Goal: Check status: Check status

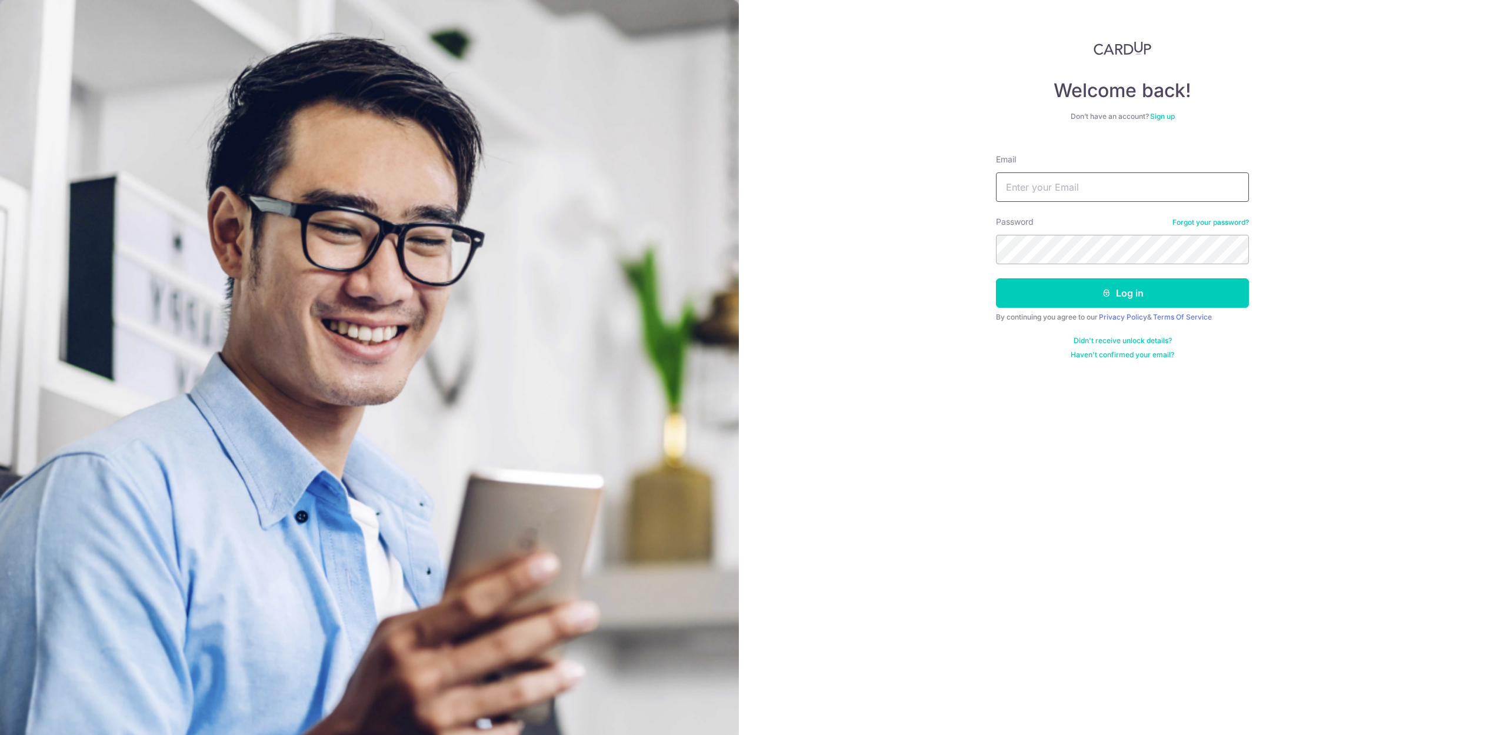
click at [1116, 181] on input "Email" at bounding box center [1122, 186] width 253 height 29
type input "[EMAIL_ADDRESS][DOMAIN_NAME]"
click at [1179, 288] on button "Log in" at bounding box center [1122, 292] width 253 height 29
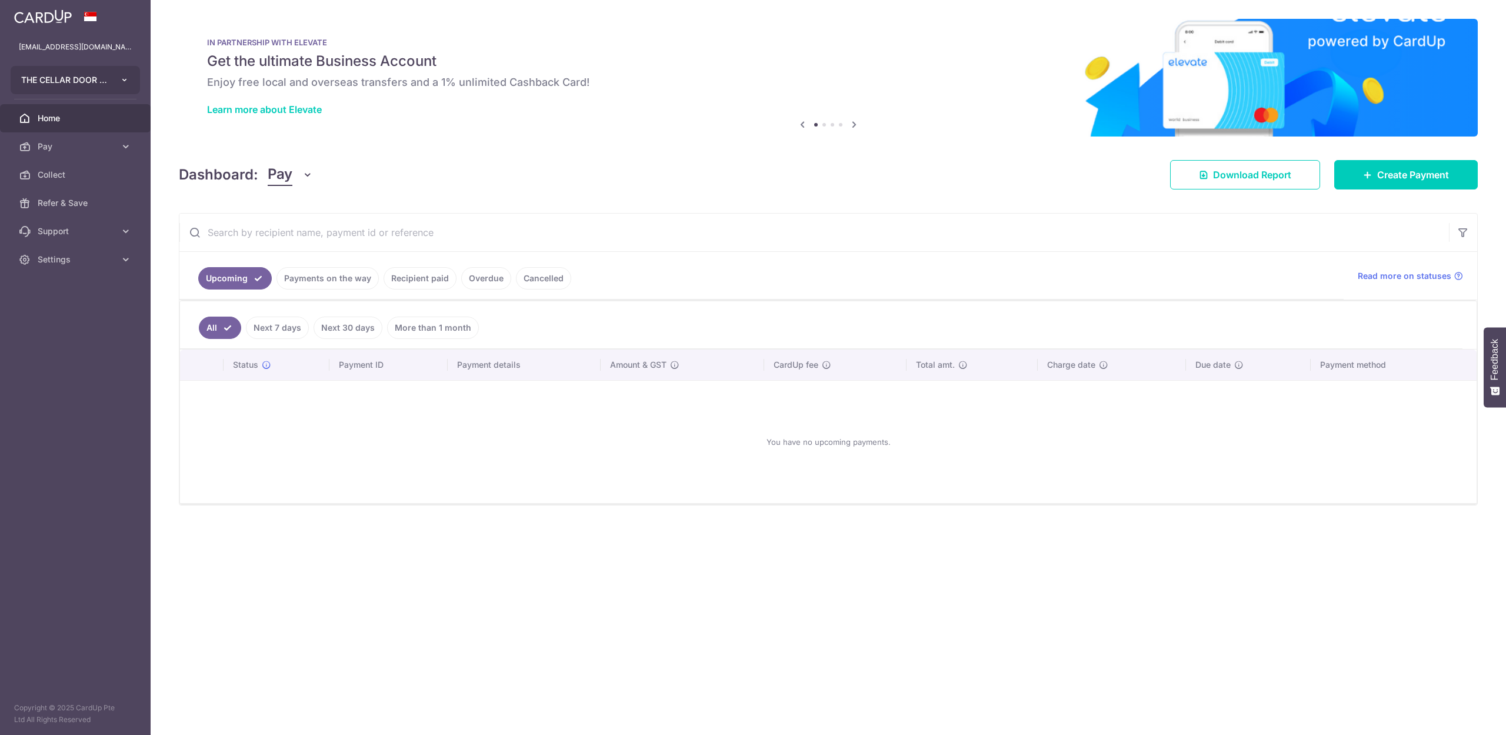
click at [55, 76] on span "THE CELLAR DOOR PTE LTD" at bounding box center [64, 80] width 87 height 12
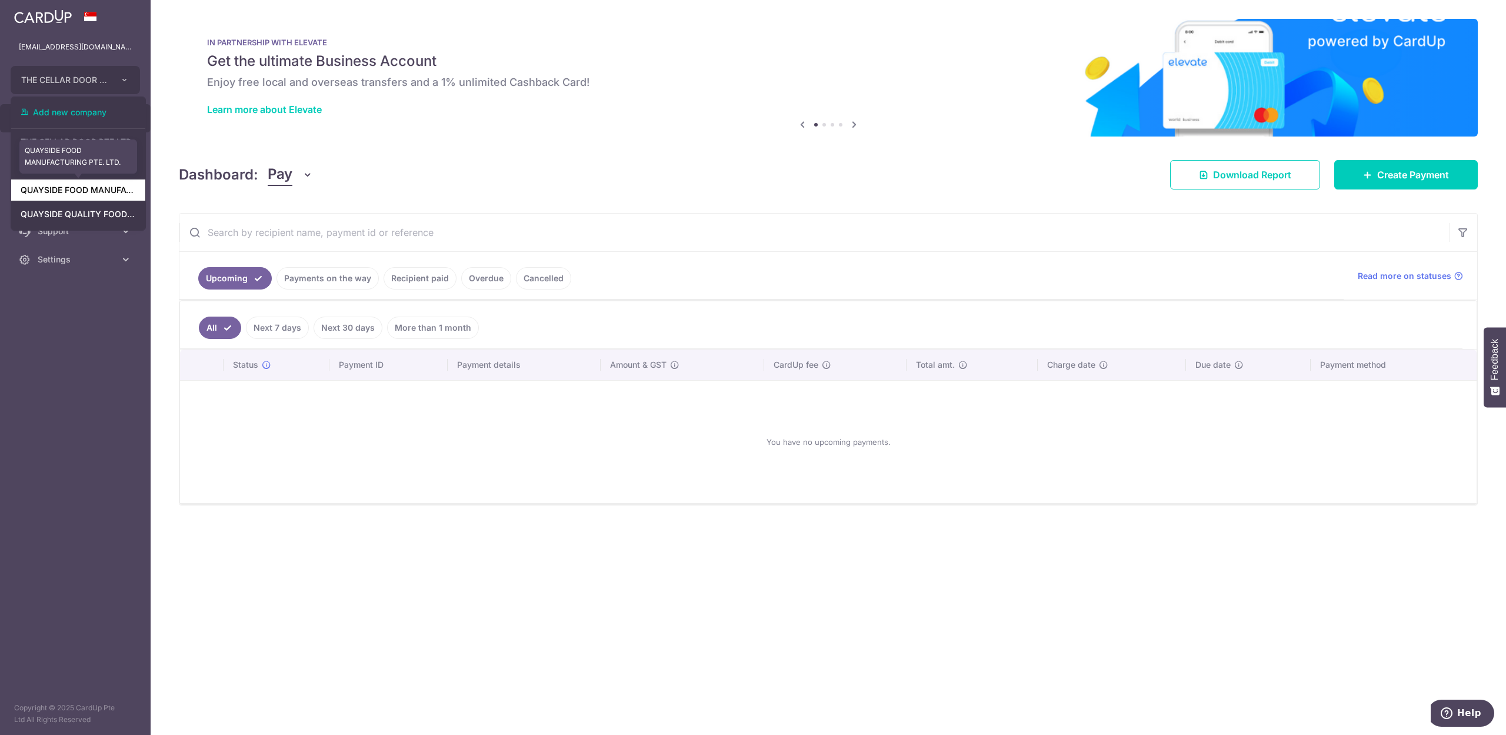
click at [104, 189] on link "QUAYSIDE FOOD MANUFACTURING PTE. LTD." at bounding box center [78, 189] width 134 height 21
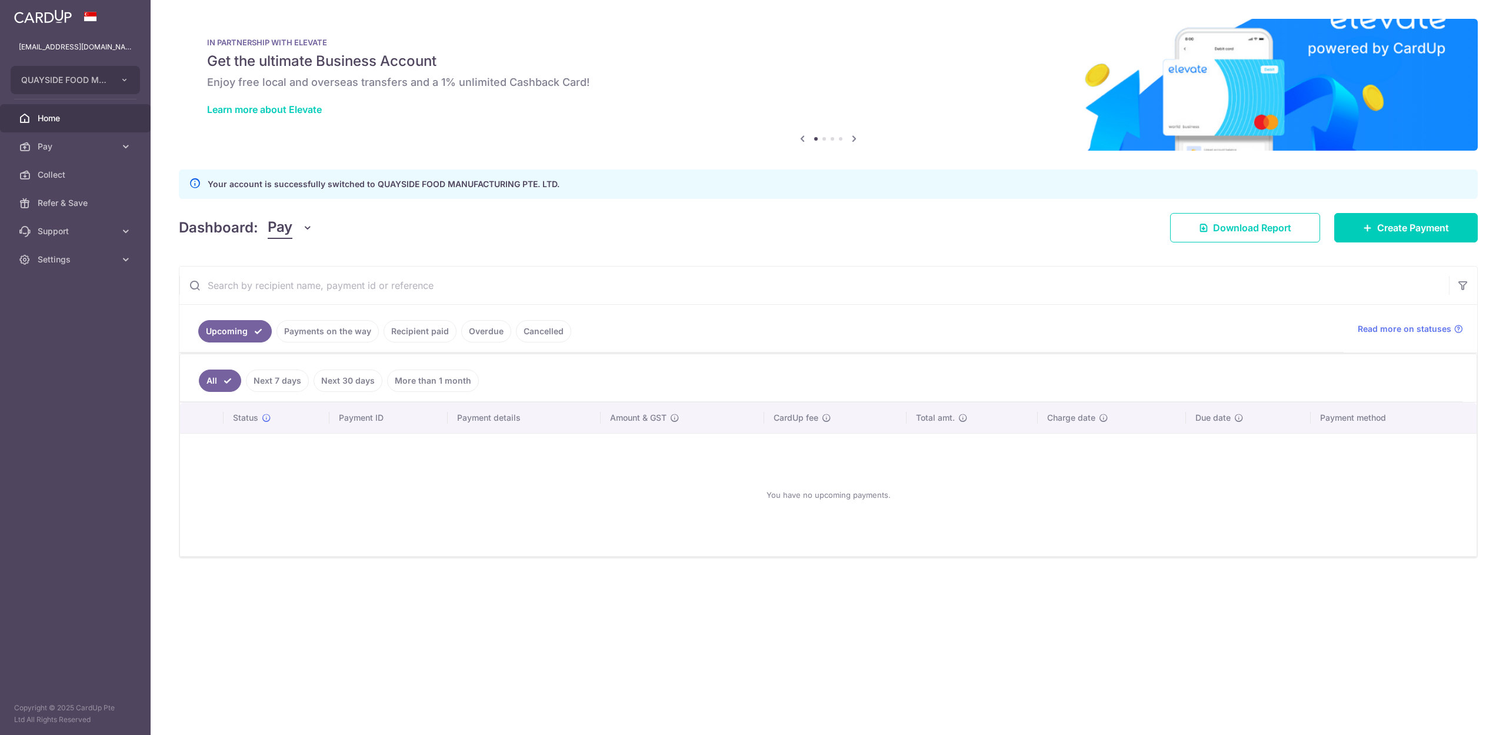
click at [319, 329] on link "Payments on the way" at bounding box center [327, 331] width 102 height 22
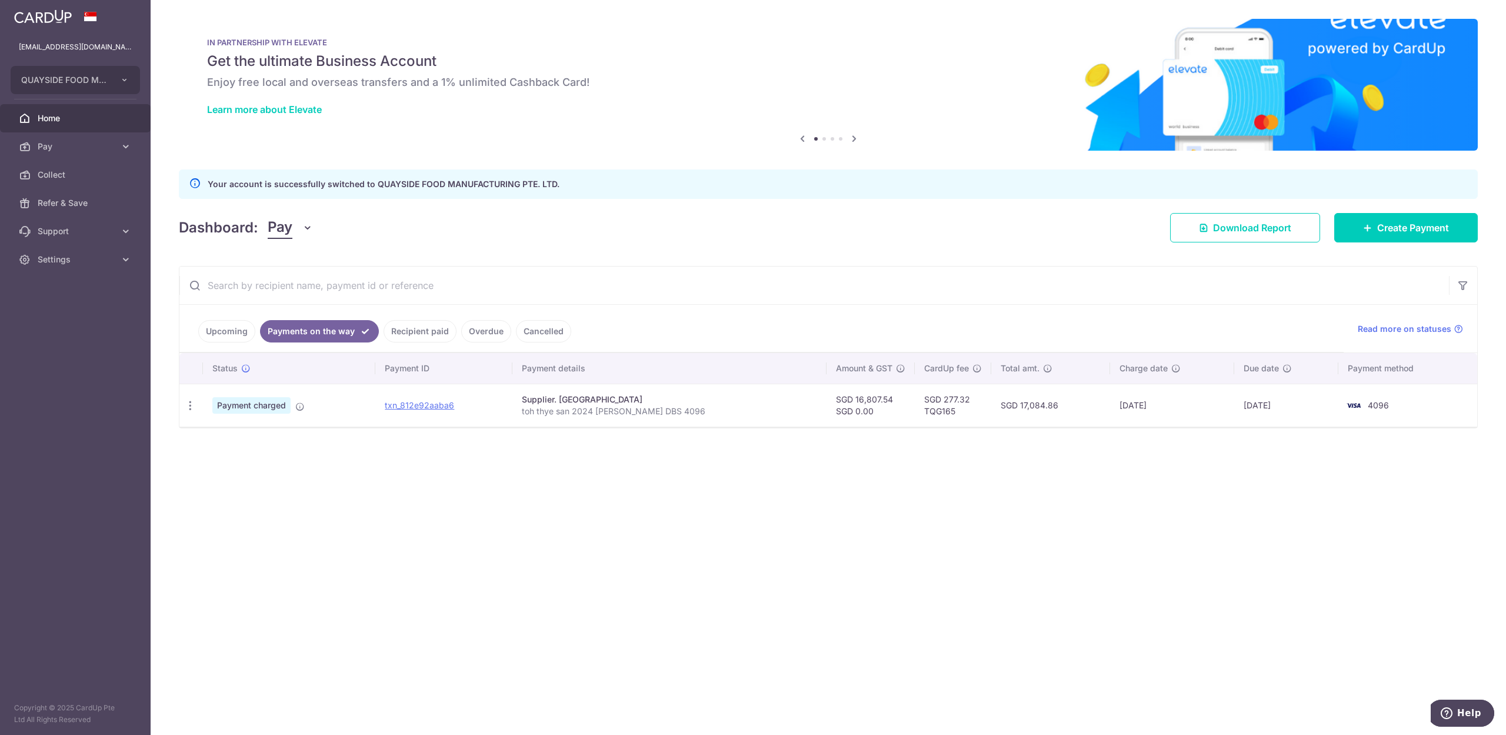
click at [405, 331] on link "Recipient paid" at bounding box center [420, 331] width 73 height 22
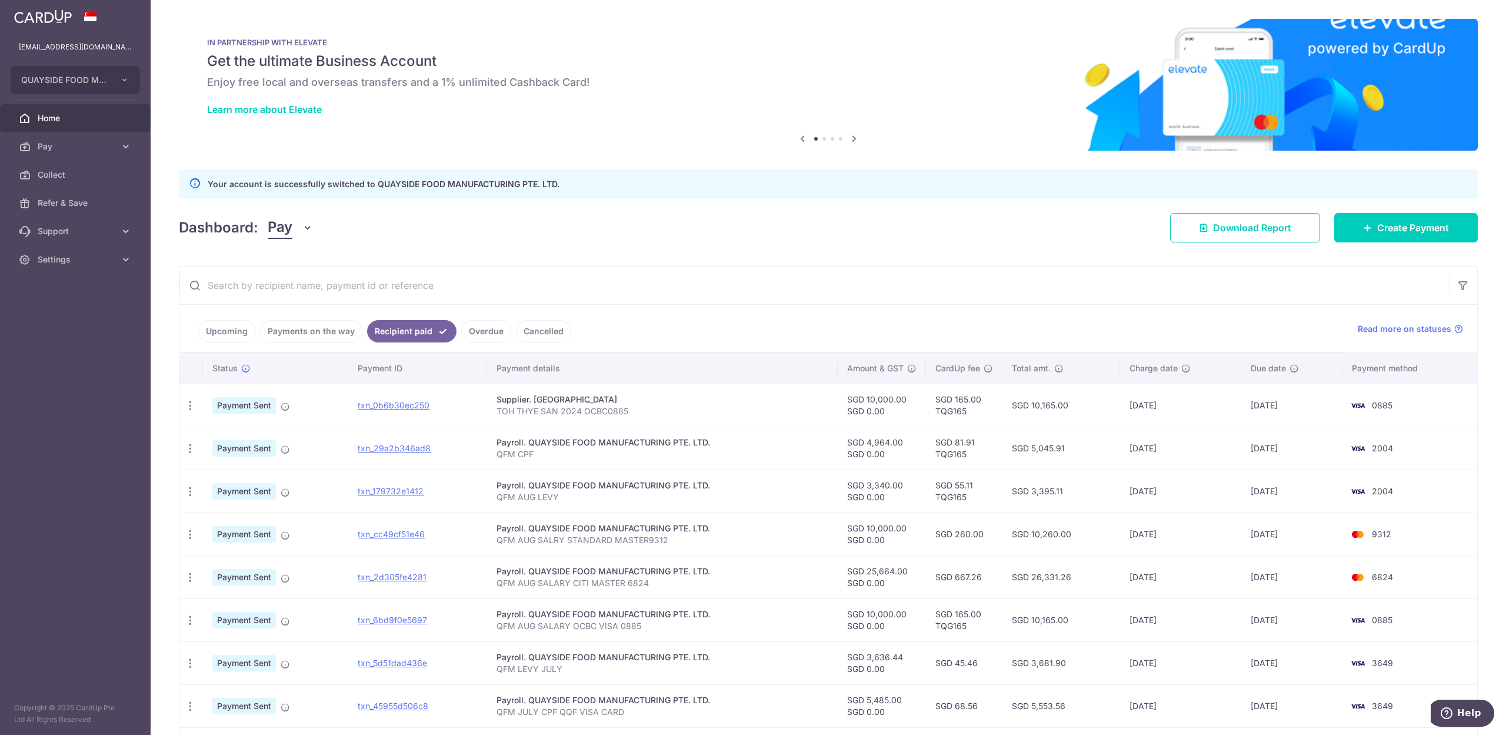
click at [335, 335] on link "Payments on the way" at bounding box center [311, 331] width 102 height 22
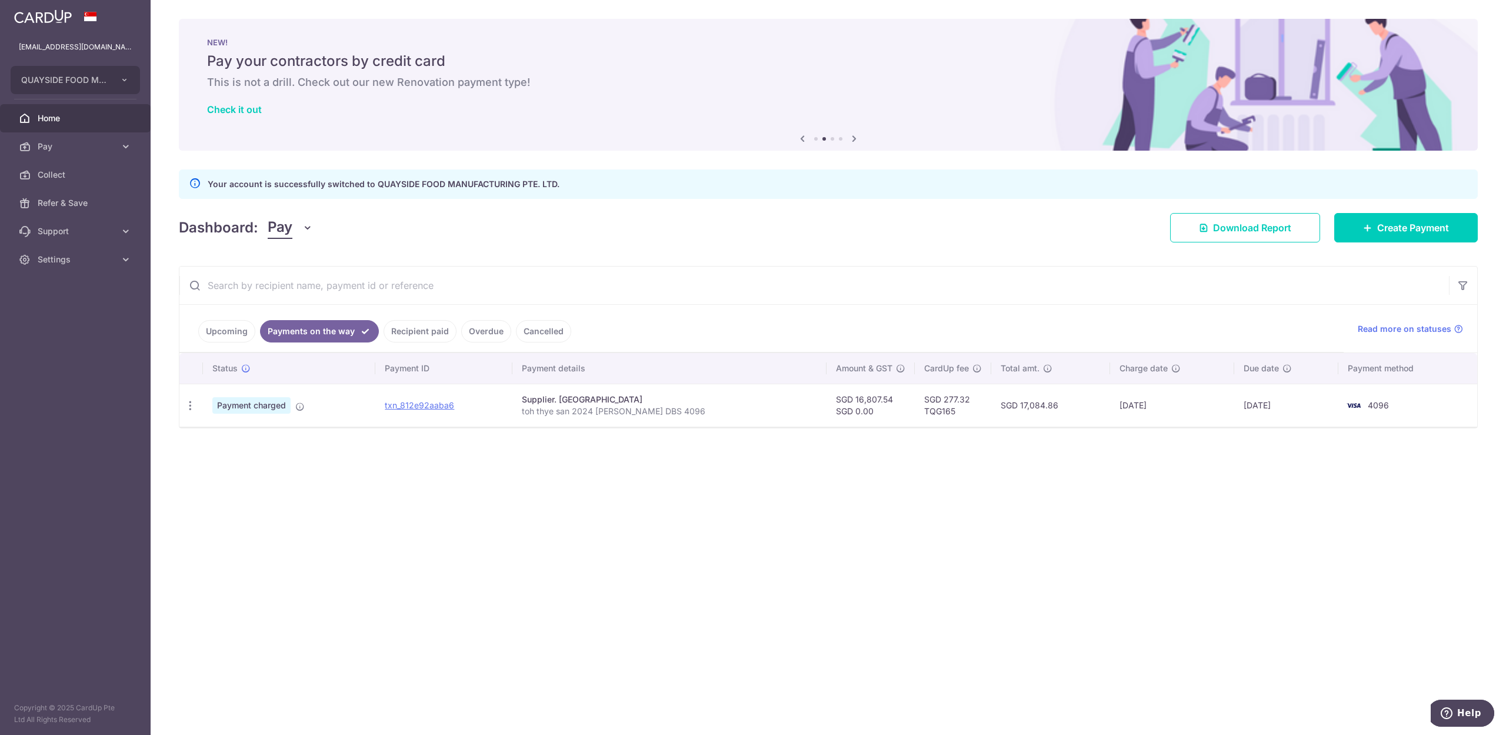
click at [402, 325] on link "Recipient paid" at bounding box center [420, 331] width 73 height 22
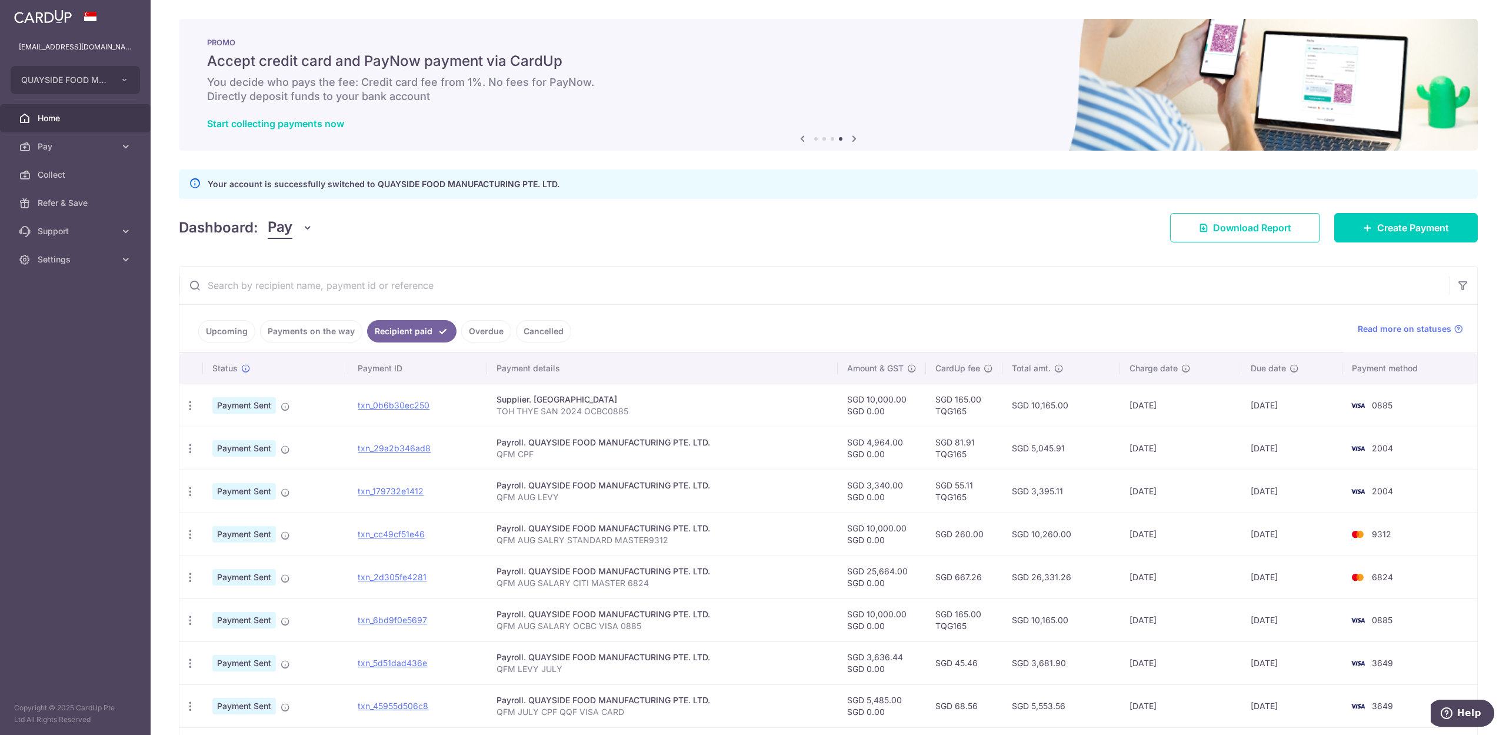
click at [311, 332] on link "Payments on the way" at bounding box center [311, 331] width 102 height 22
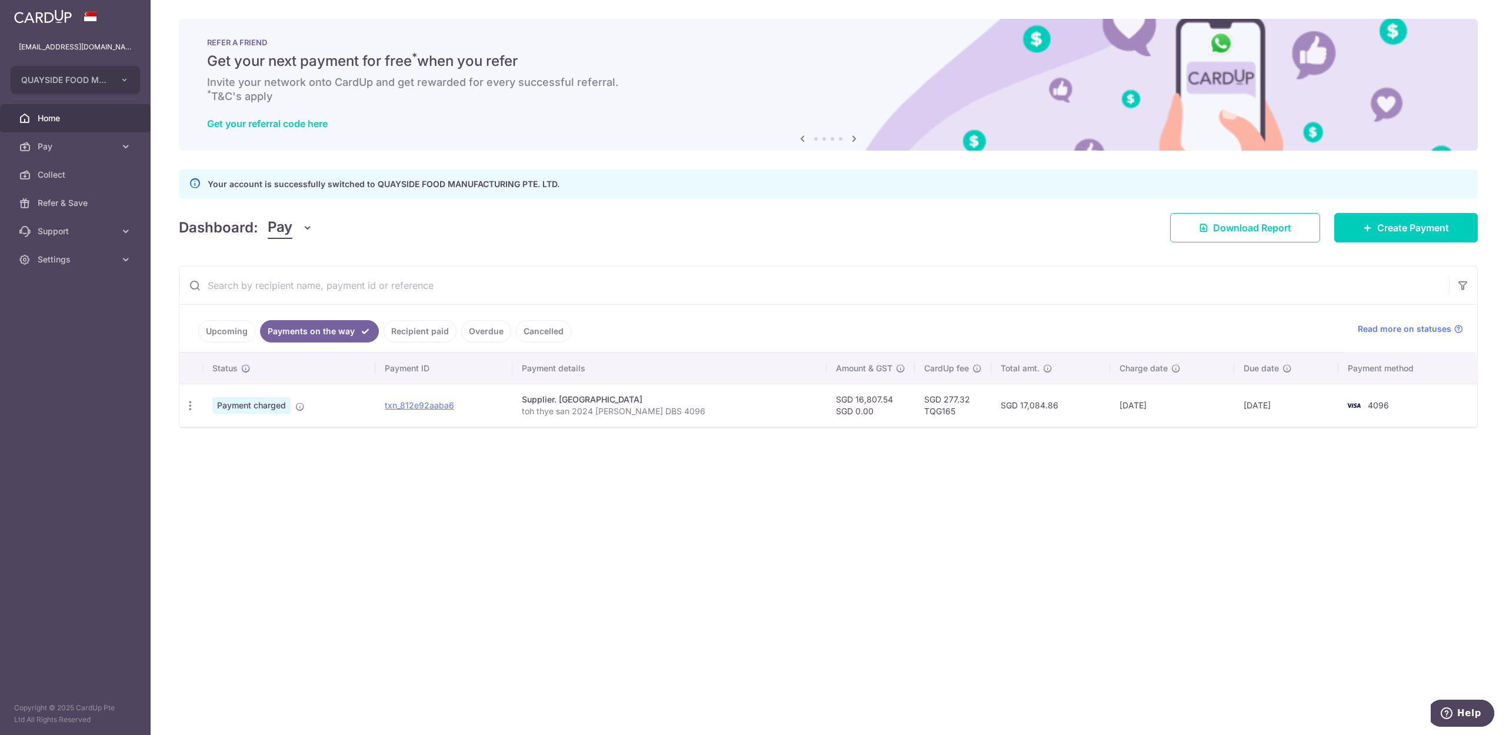
click at [963, 78] on h6 "Invite your network onto CardUp and get rewarded for every successful referral.…" at bounding box center [828, 89] width 1242 height 28
